Goal: Task Accomplishment & Management: Manage account settings

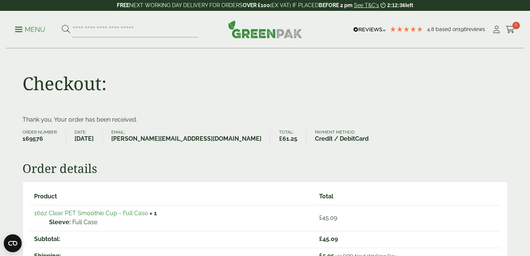
click at [24, 30] on p "Menu" at bounding box center [30, 29] width 30 height 9
click at [21, 32] on p "Menu" at bounding box center [30, 29] width 30 height 9
click at [264, 31] on img at bounding box center [265, 29] width 74 height 18
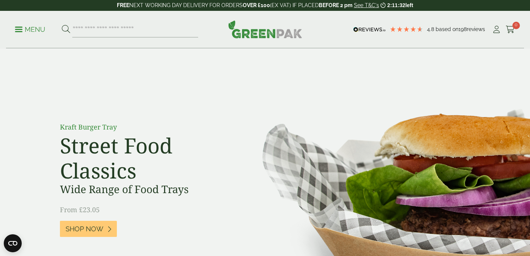
click at [18, 29] on span at bounding box center [18, 29] width 7 height 1
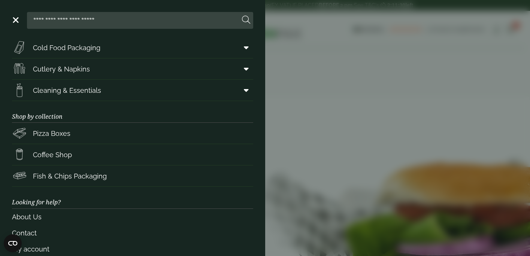
scroll to position [115, 0]
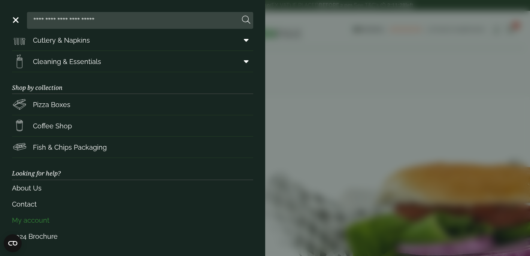
click at [39, 220] on link "My account" at bounding box center [132, 220] width 241 height 16
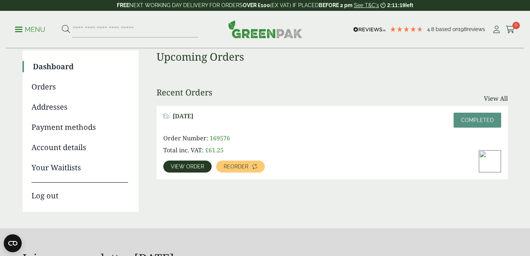
scroll to position [58, 0]
click at [186, 168] on span "View order" at bounding box center [187, 166] width 33 height 5
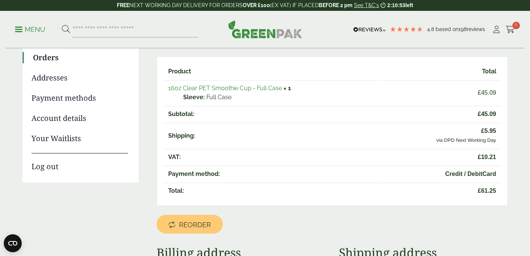
scroll to position [72, 0]
